Goal: Complete application form: Complete application form

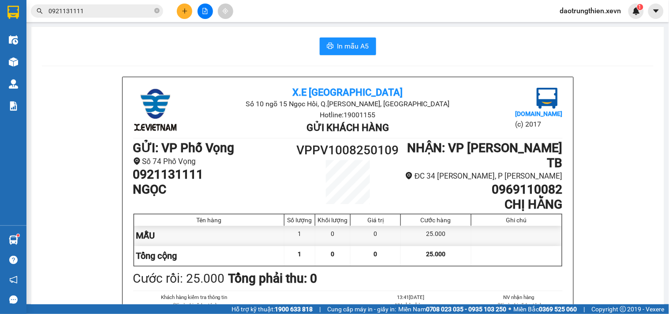
click at [180, 11] on button at bounding box center [184, 11] width 15 height 15
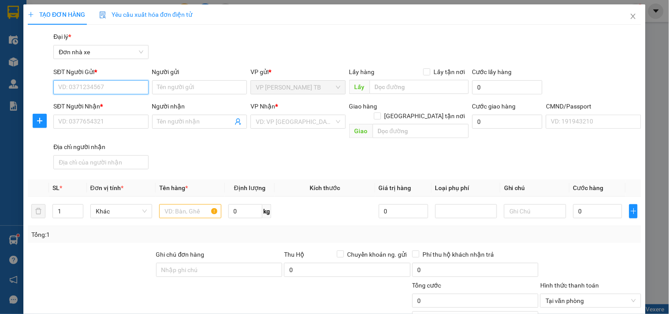
click at [113, 85] on input "SĐT Người Gửi *" at bounding box center [100, 87] width 95 height 14
type input "0988589883"
click at [94, 105] on div "0988589883 - HỒNG" at bounding box center [99, 105] width 83 height 10
type input "HỒNG"
type input "0972950864"
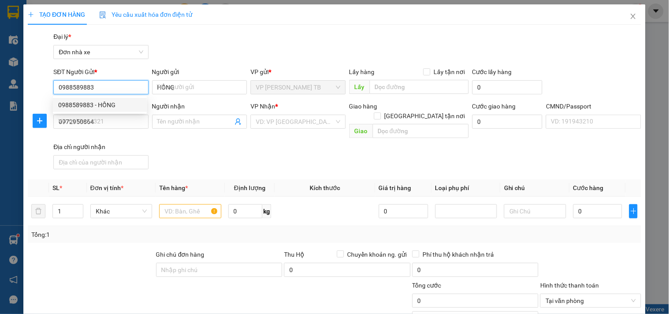
type input "ĐỒNG"
type input "1"
type input "0988589883"
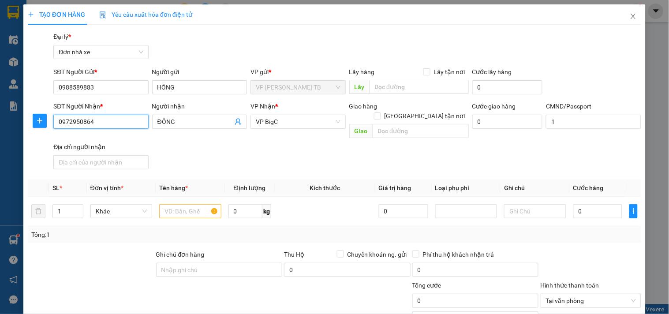
click at [104, 117] on input "0972950864" at bounding box center [100, 122] width 95 height 14
click at [167, 204] on input "text" at bounding box center [190, 211] width 62 height 14
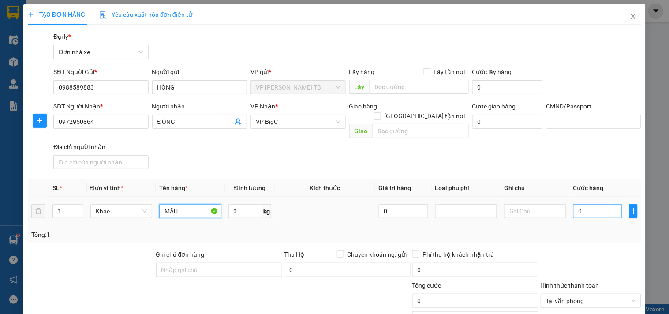
type input "MẪU"
click at [583, 204] on input "0" at bounding box center [597, 211] width 49 height 14
type input "2"
type input "25"
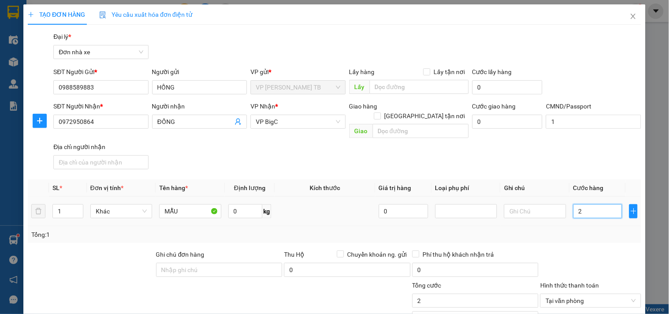
type input "25"
type input "25.000"
click at [249, 204] on input "0" at bounding box center [245, 211] width 34 height 14
click at [613, 262] on div at bounding box center [590, 265] width 102 height 31
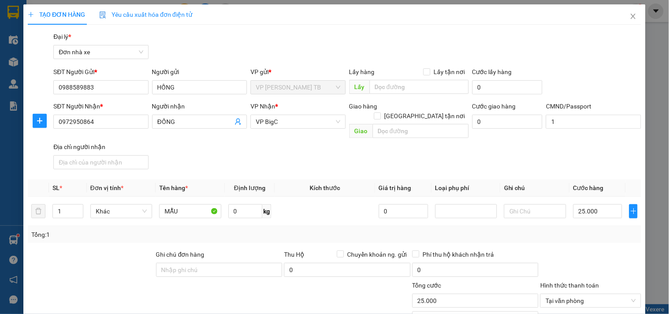
scroll to position [98, 0]
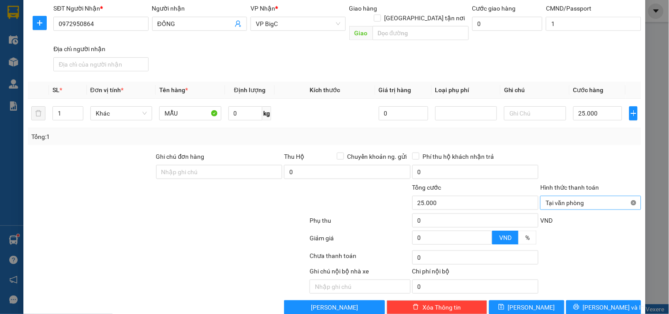
type input "25.000"
click at [599, 303] on button "[PERSON_NAME] và In" at bounding box center [603, 307] width 75 height 14
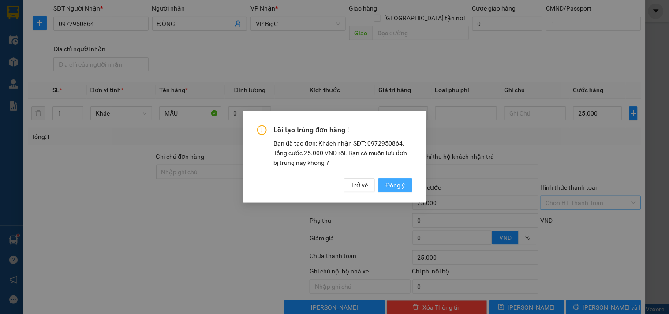
click at [392, 183] on span "Đồng ý" at bounding box center [394, 185] width 19 height 10
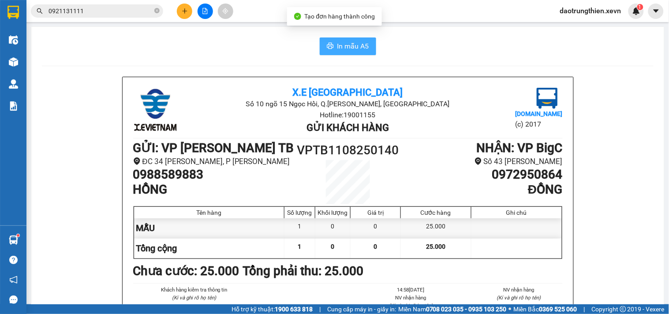
click at [355, 45] on span "In mẫu A5" at bounding box center [353, 46] width 32 height 11
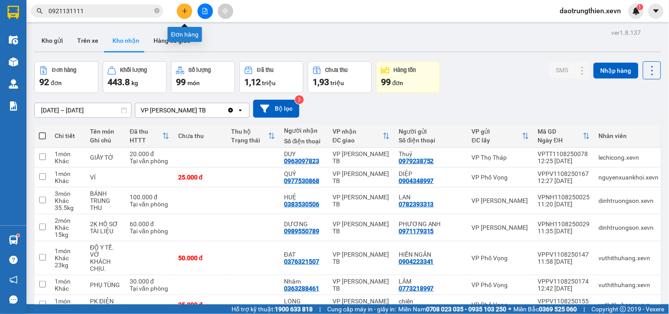
click at [183, 7] on button at bounding box center [184, 11] width 15 height 15
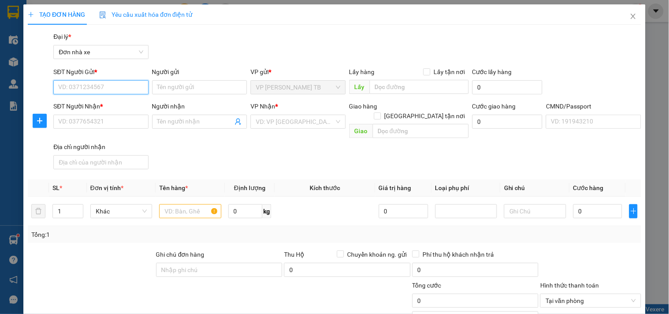
click at [109, 90] on input "SĐT Người Gửi *" at bounding box center [100, 87] width 95 height 14
type input "0984349439"
drag, startPoint x: 130, startPoint y: 93, endPoint x: 130, endPoint y: 112, distance: 18.5
click at [130, 93] on input "0984349439" at bounding box center [100, 87] width 95 height 14
click at [126, 102] on div "0984349439 - Là" at bounding box center [99, 105] width 83 height 10
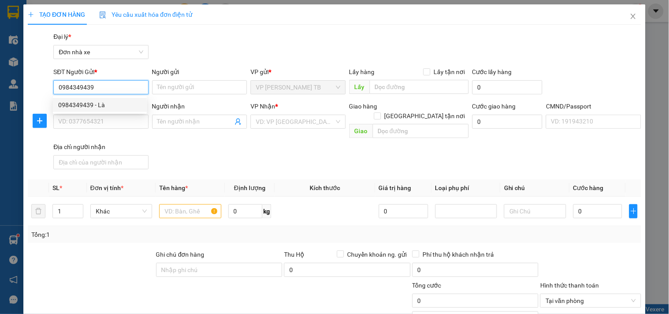
type input "Là"
type input "0375571279"
type input "TÍN"
type input "1"
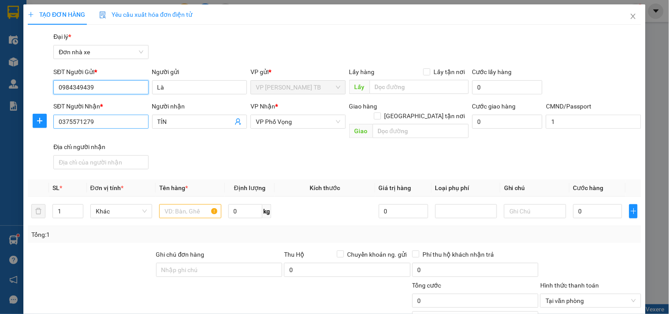
type input "0984349439"
click at [126, 123] on input "0375571279" at bounding box center [100, 122] width 95 height 14
type input "0"
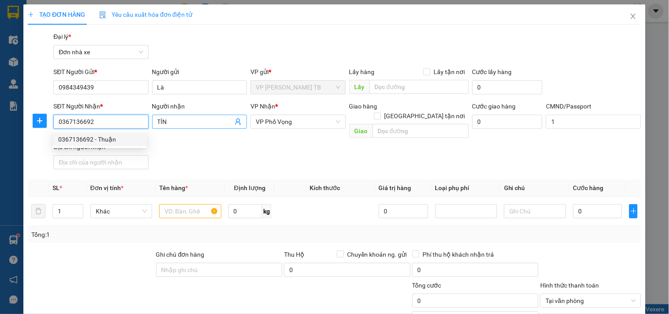
type input "0367136692"
click at [177, 119] on input "TÍN" at bounding box center [194, 122] width 75 height 10
click at [128, 125] on input "0367136692" at bounding box center [100, 122] width 95 height 14
click at [116, 143] on div "0367136692 - Thuận" at bounding box center [99, 139] width 83 height 10
type input "Thuận"
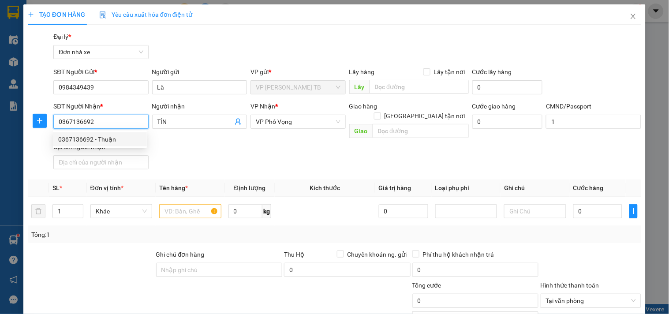
checkbox input "true"
type input "Tòa A Chung Cư Đồng Phát, [STREET_ADDRESS]"
type input "034099010899 [PERSON_NAME] 1999"
type input "50.000"
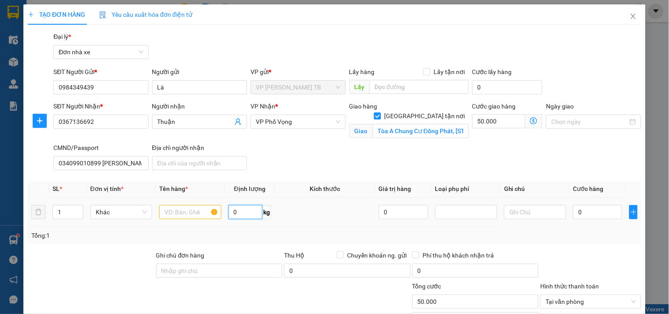
click at [237, 217] on input "0" at bounding box center [245, 212] width 34 height 14
type input "8"
click at [183, 212] on input "text" at bounding box center [190, 212] width 62 height 14
type input "SỮA"
click at [587, 119] on input "Ngày giao" at bounding box center [589, 122] width 76 height 10
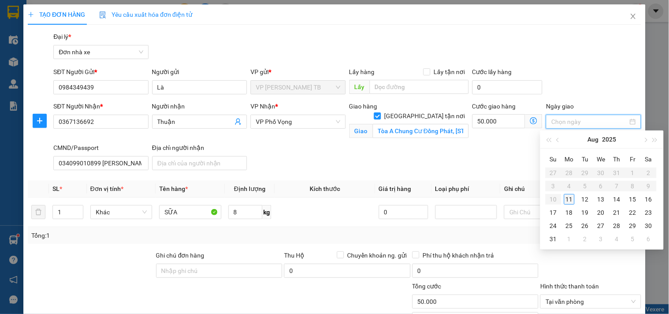
type input "[DATE]"
click at [571, 195] on div "11" at bounding box center [569, 199] width 11 height 11
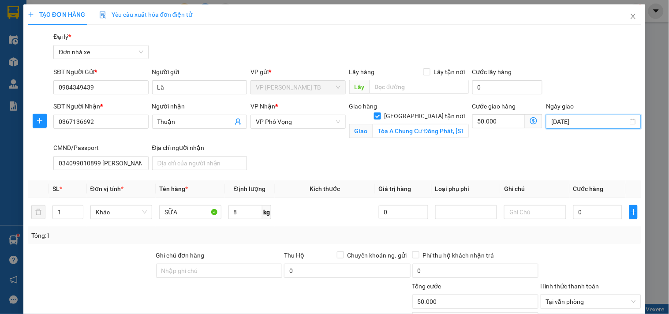
scroll to position [98, 0]
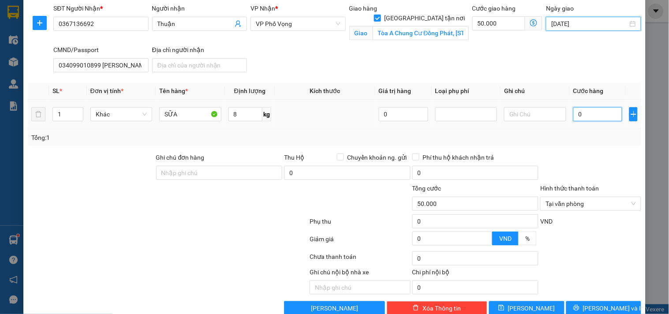
click at [590, 112] on input "0" at bounding box center [597, 114] width 49 height 14
type input "3"
type input "50.003"
type input "30"
type input "50.030"
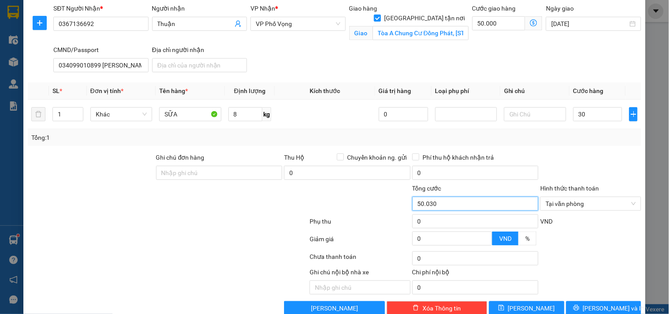
type input "30.000"
type input "80.000"
click at [515, 198] on input "80.000" at bounding box center [475, 204] width 127 height 14
type input "80.000"
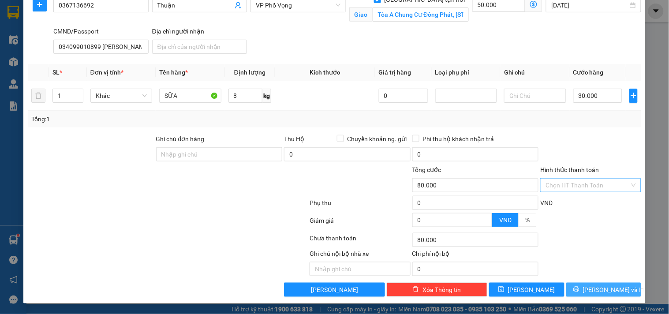
click at [613, 288] on span "[PERSON_NAME] và In" at bounding box center [614, 290] width 62 height 10
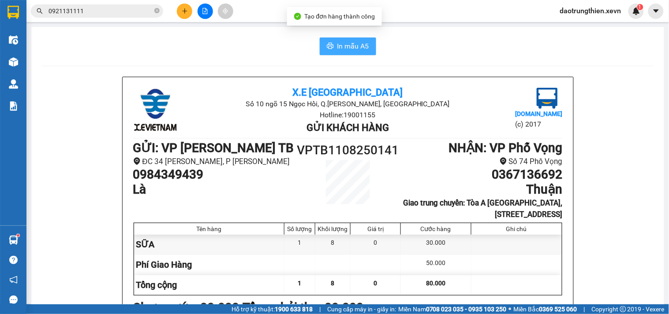
click at [349, 45] on span "In mẫu A5" at bounding box center [353, 46] width 32 height 11
